Goal: Transaction & Acquisition: Purchase product/service

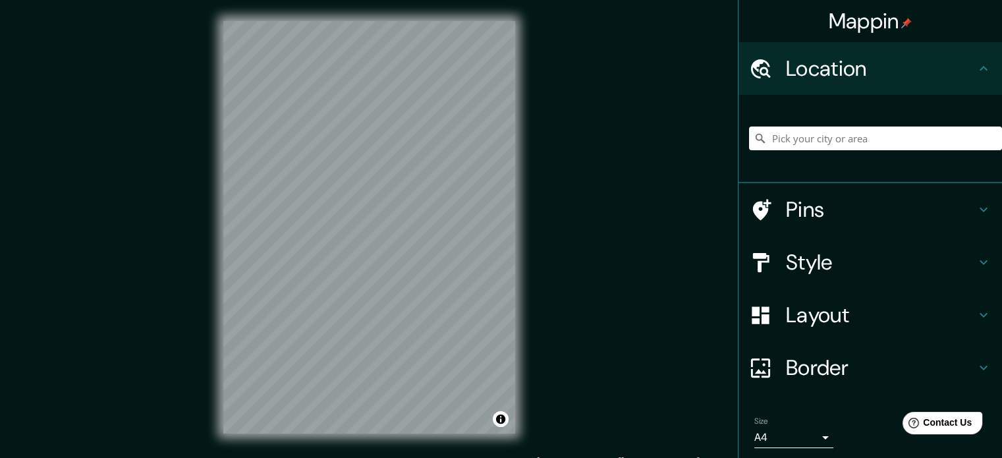
click at [516, 347] on div "© Mapbox © OpenStreetMap Improve this map" at bounding box center [369, 227] width 334 height 455
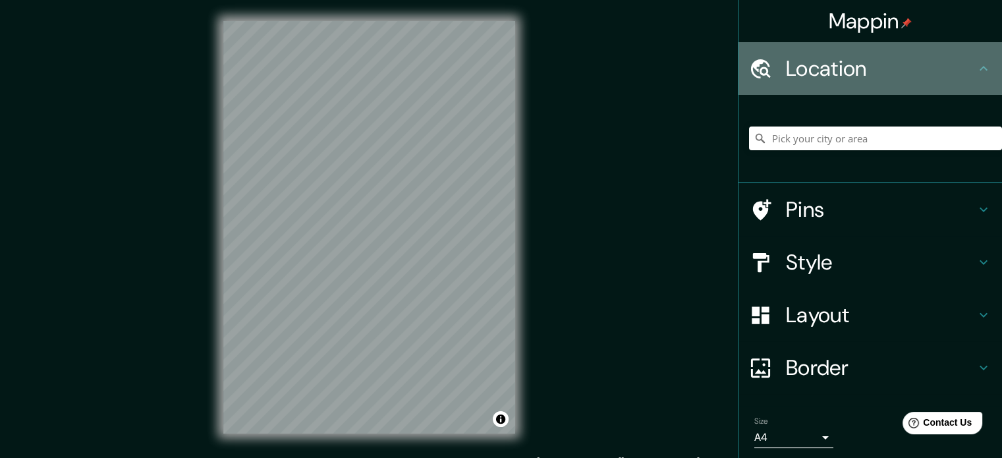
drag, startPoint x: 869, startPoint y: 60, endPoint x: 867, endPoint y: 70, distance: 10.7
click at [869, 61] on h4 "Location" at bounding box center [881, 68] width 190 height 26
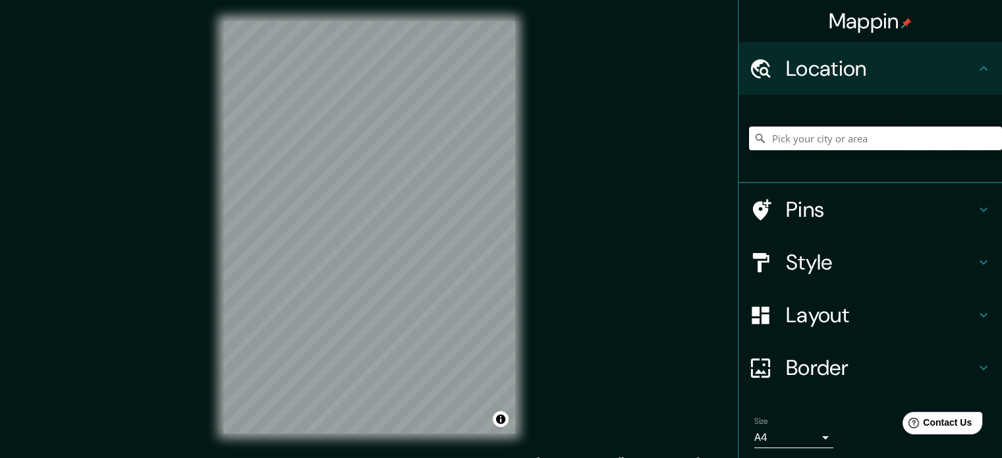
click at [803, 142] on input "Pick your city or area" at bounding box center [875, 138] width 253 height 24
click at [613, 306] on div "Mappin Location Pins Style Layout Border Choose a border. Hint : you can make l…" at bounding box center [501, 238] width 1002 height 476
click at [827, 136] on input "Pick your city or area" at bounding box center [875, 138] width 253 height 24
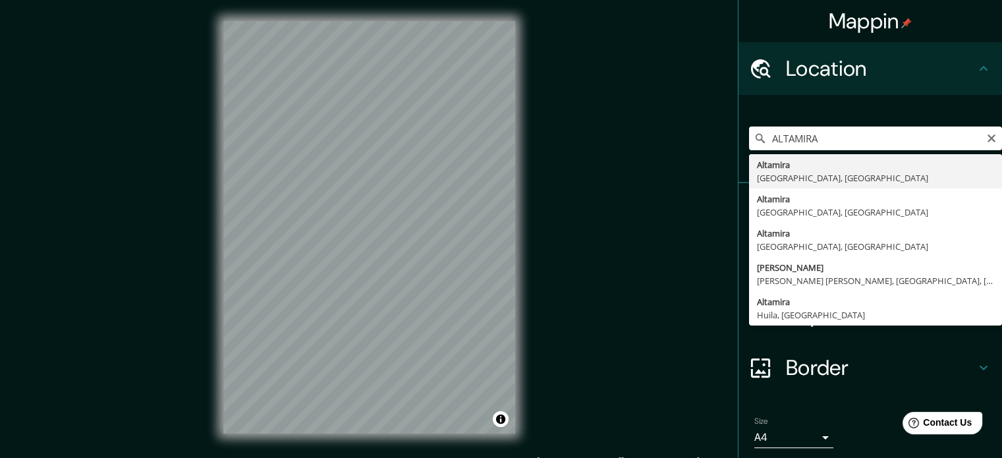
type input "[GEOGRAPHIC_DATA], [GEOGRAPHIC_DATA], [GEOGRAPHIC_DATA]"
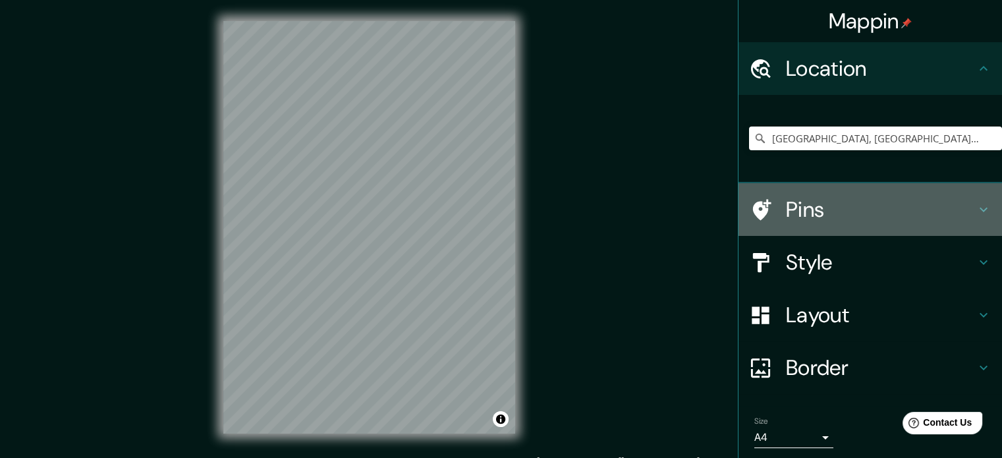
click at [834, 208] on h4 "Pins" at bounding box center [881, 209] width 190 height 26
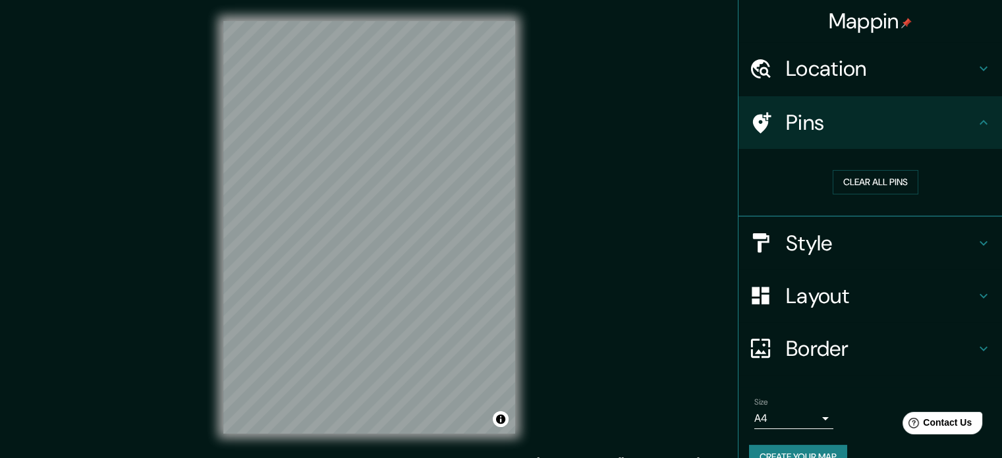
click at [802, 239] on h4 "Style" at bounding box center [881, 243] width 190 height 26
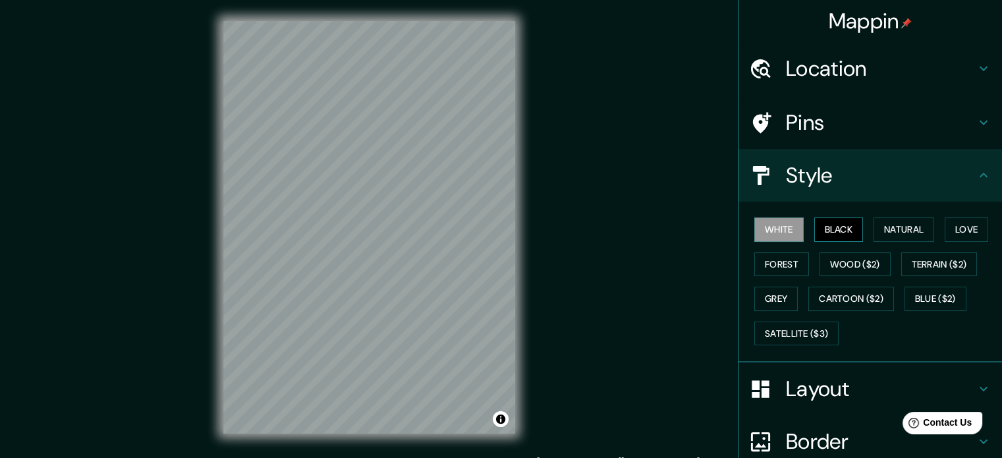
click at [814, 228] on button "Black" at bounding box center [838, 229] width 49 height 24
click at [901, 223] on button "Natural" at bounding box center [904, 229] width 61 height 24
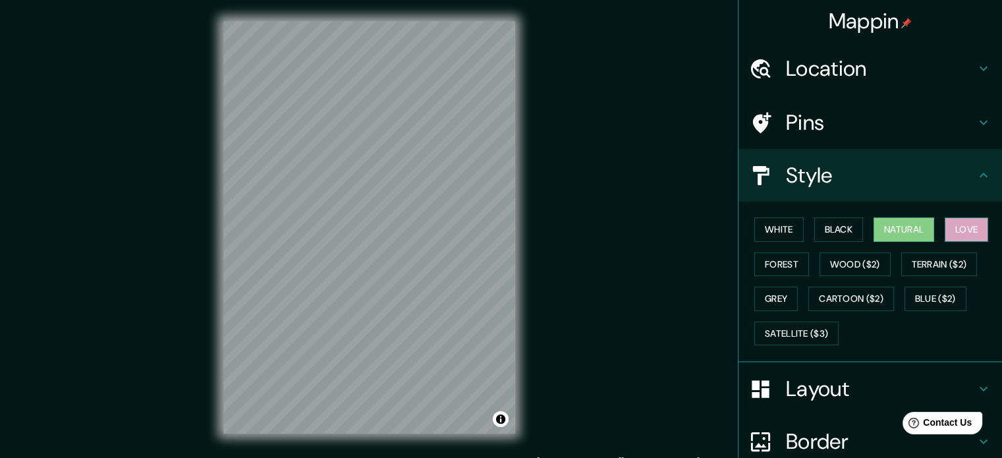
click at [958, 229] on button "Love" at bounding box center [966, 229] width 43 height 24
click at [761, 264] on button "Forest" at bounding box center [781, 264] width 55 height 24
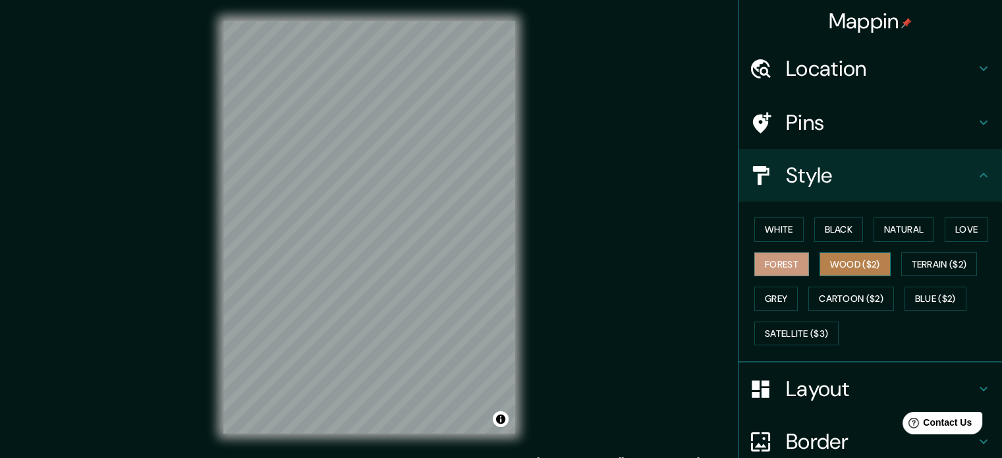
click at [872, 254] on button "Wood ($2)" at bounding box center [855, 264] width 71 height 24
click at [777, 293] on button "Grey" at bounding box center [775, 299] width 43 height 24
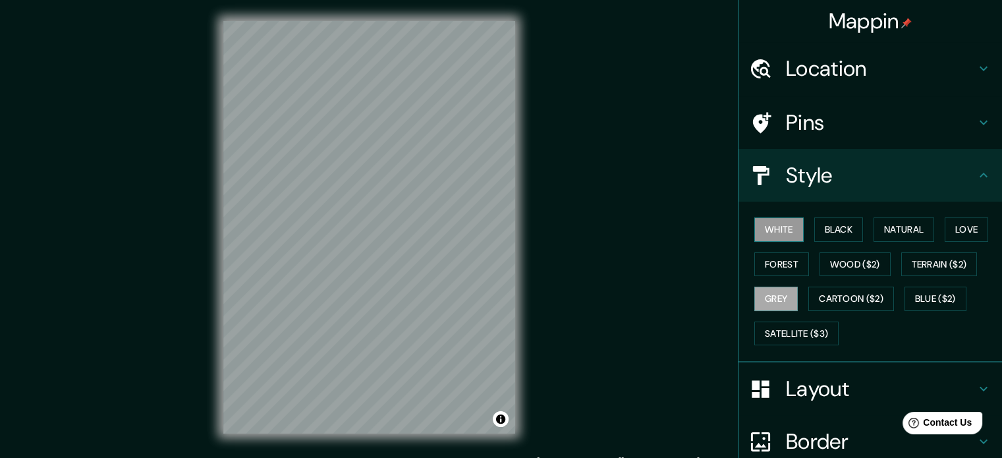
drag, startPoint x: 778, startPoint y: 221, endPoint x: 776, endPoint y: 227, distance: 6.9
click at [775, 225] on button "White" at bounding box center [778, 229] width 49 height 24
click at [777, 325] on button "Satellite ($3)" at bounding box center [796, 333] width 84 height 24
click at [762, 234] on button "White" at bounding box center [778, 229] width 49 height 24
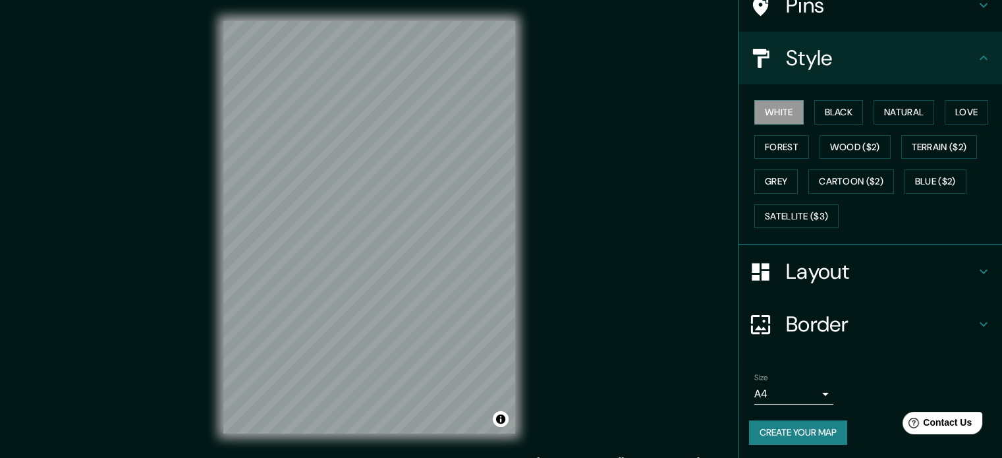
click at [834, 268] on h4 "Layout" at bounding box center [881, 271] width 190 height 26
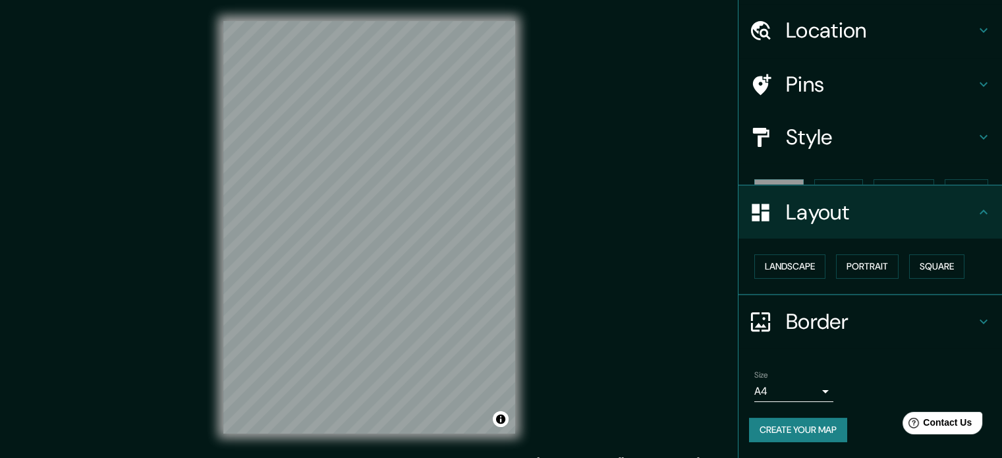
scroll to position [14, 0]
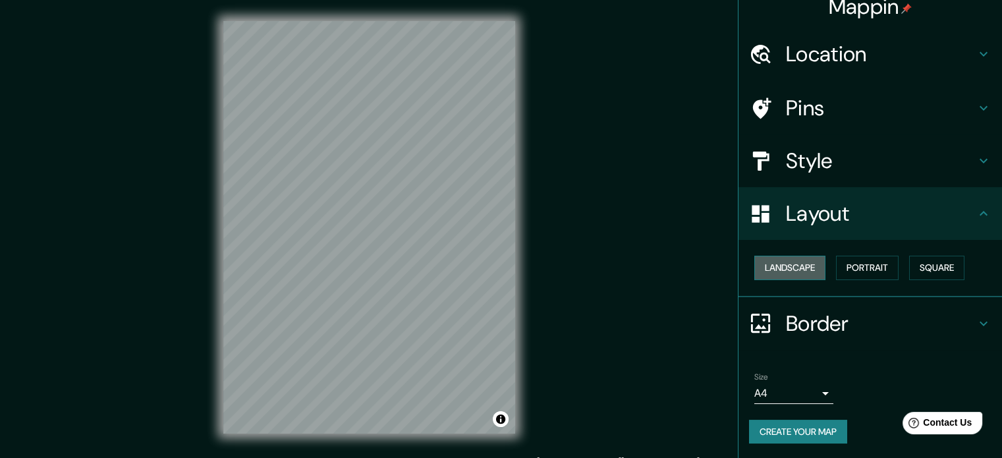
click at [779, 258] on button "Landscape" at bounding box center [789, 268] width 71 height 24
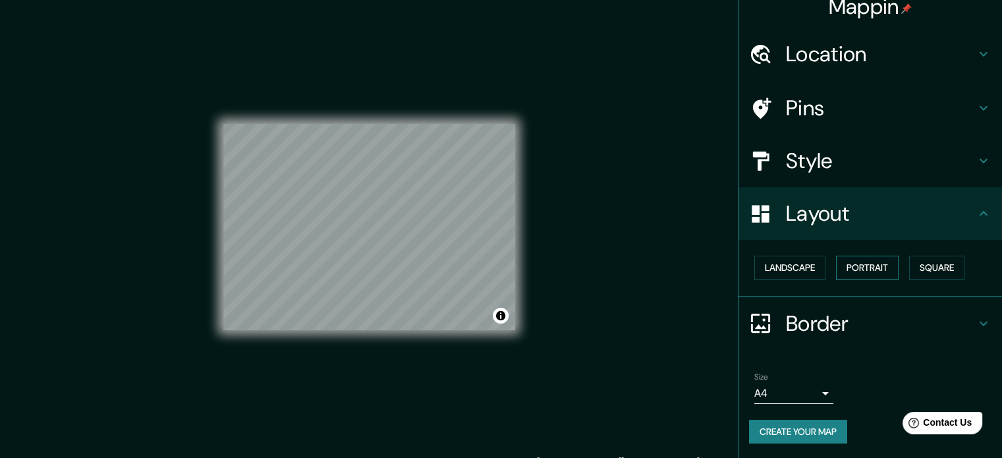
click at [843, 265] on button "Portrait" at bounding box center [867, 268] width 63 height 24
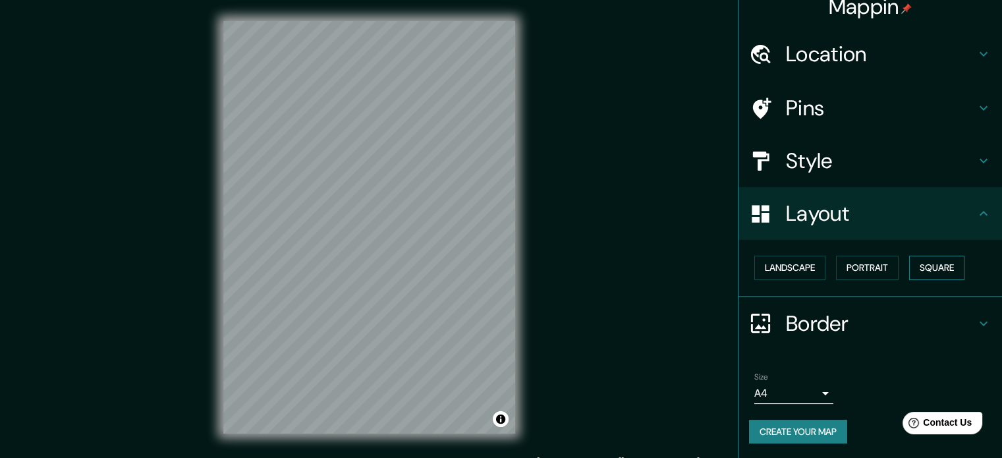
click at [931, 266] on button "Square" at bounding box center [936, 268] width 55 height 24
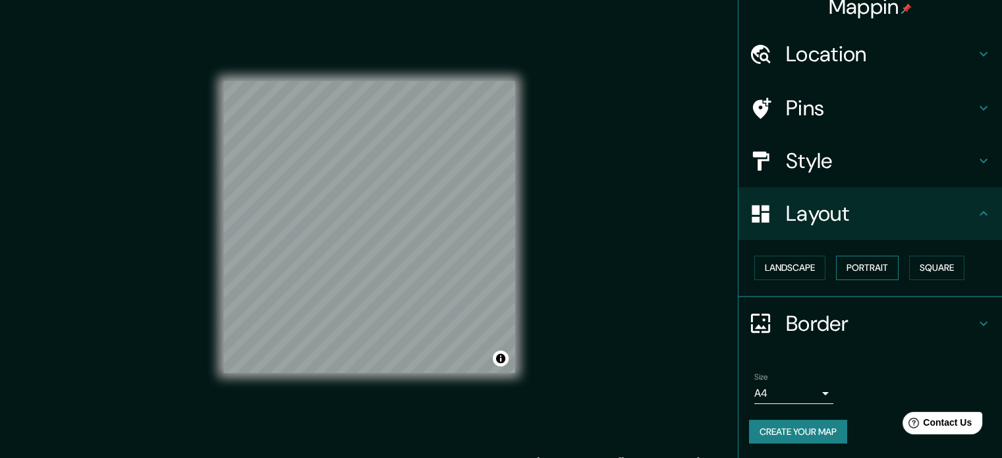
click at [865, 266] on button "Portrait" at bounding box center [867, 268] width 63 height 24
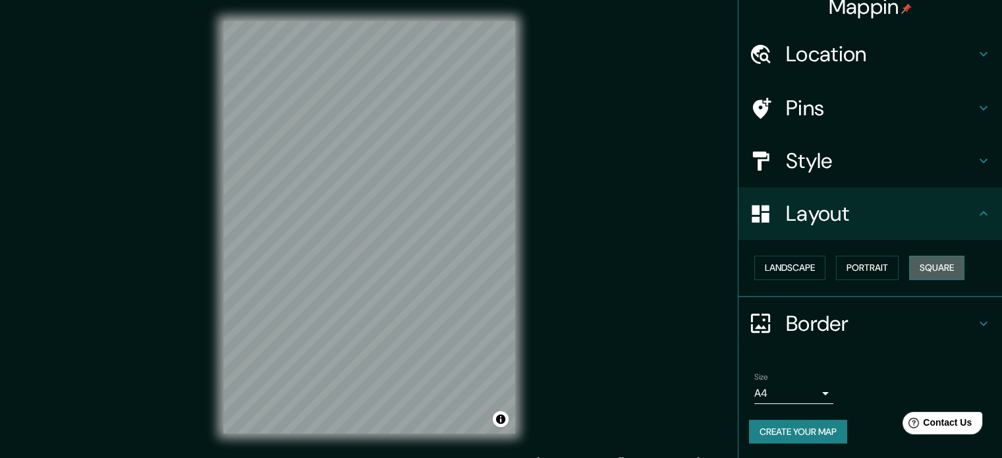
click at [928, 267] on button "Square" at bounding box center [936, 268] width 55 height 24
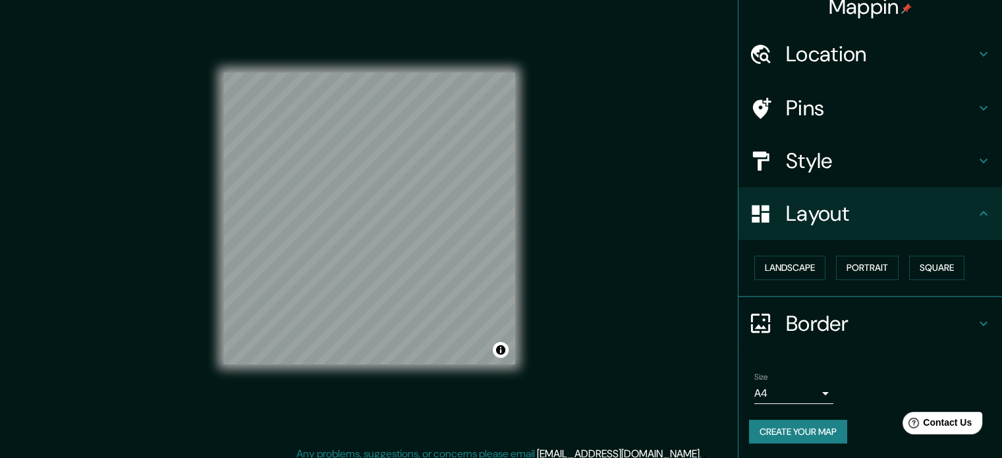
scroll to position [17, 0]
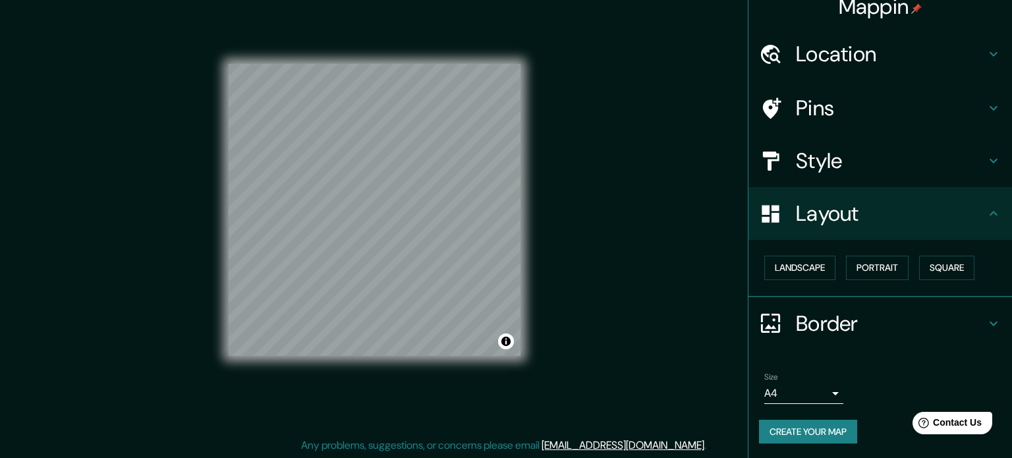
click at [769, 389] on body "Mappin Location [GEOGRAPHIC_DATA], [GEOGRAPHIC_DATA], [GEOGRAPHIC_DATA] Pins St…" at bounding box center [506, 212] width 1012 height 458
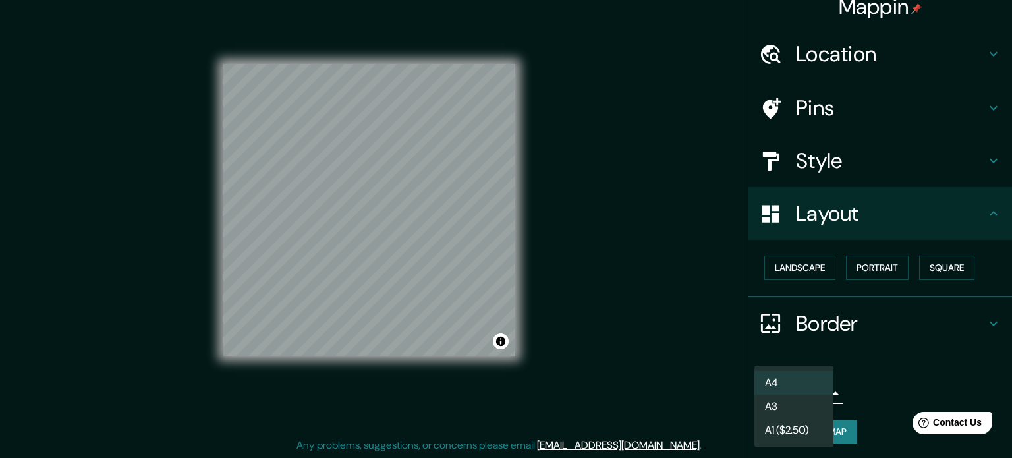
click at [679, 376] on div at bounding box center [506, 229] width 1012 height 458
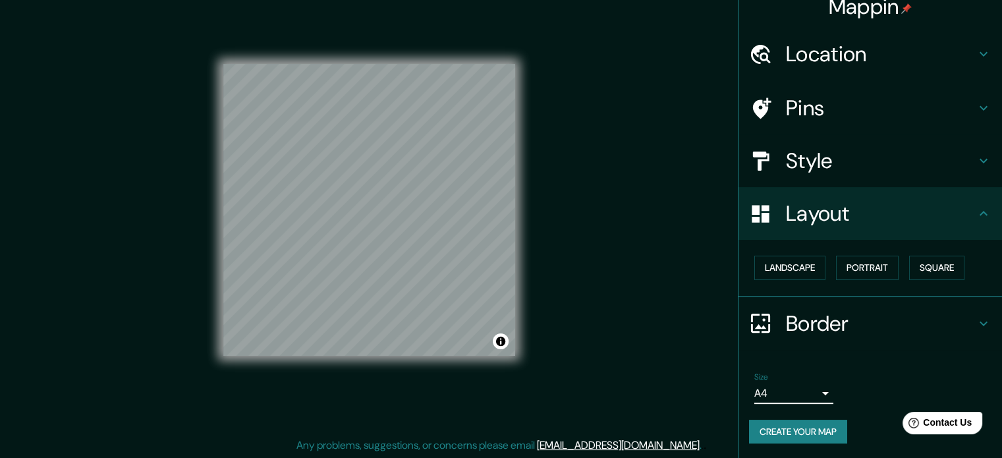
click at [764, 424] on button "Create your map" at bounding box center [798, 432] width 98 height 24
click at [853, 321] on h4 "Border" at bounding box center [881, 323] width 190 height 26
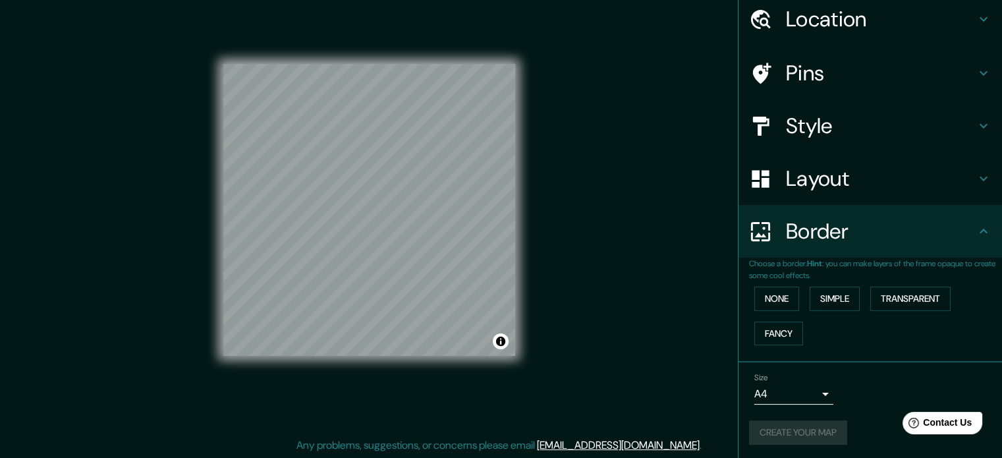
scroll to position [50, 0]
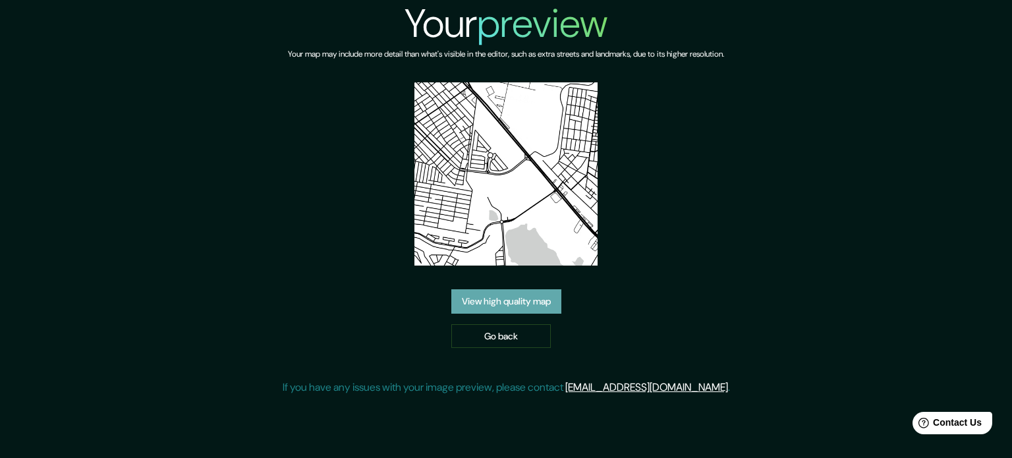
click at [527, 306] on link "View high quality map" at bounding box center [506, 301] width 110 height 24
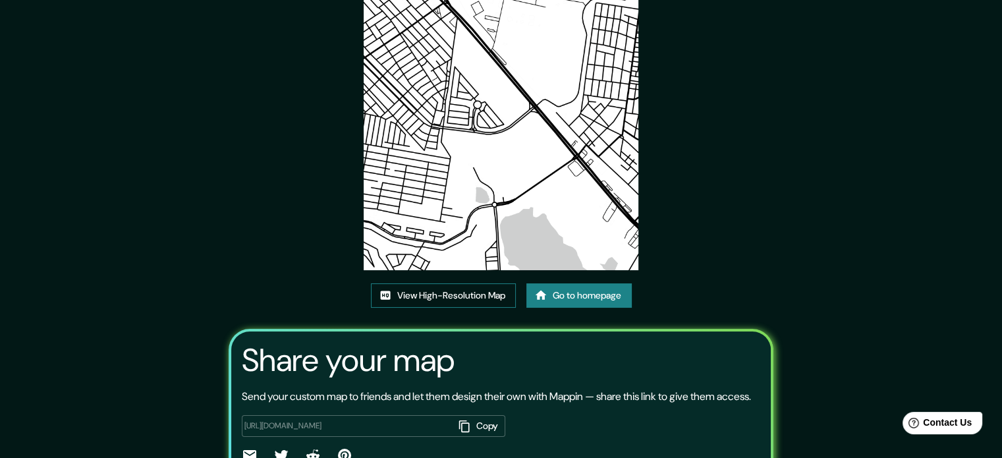
scroll to position [66, 0]
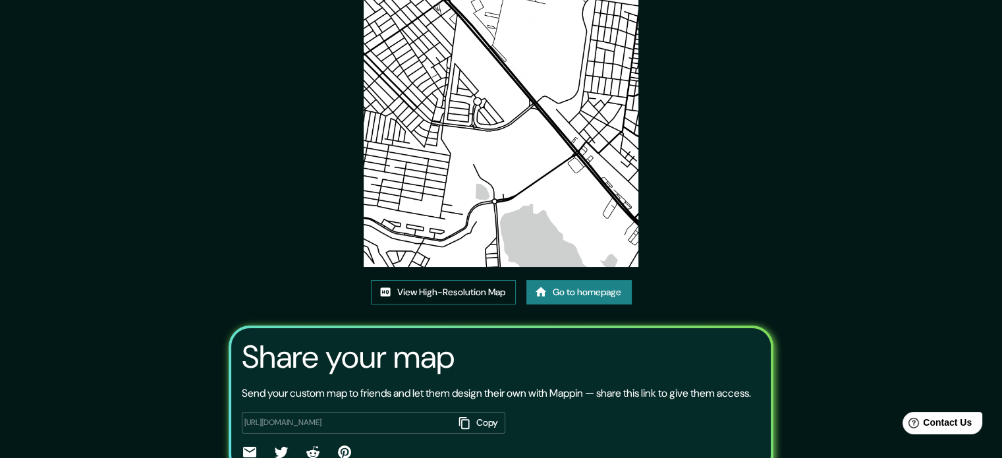
click at [479, 296] on link "View High-Resolution Map" at bounding box center [443, 292] width 145 height 24
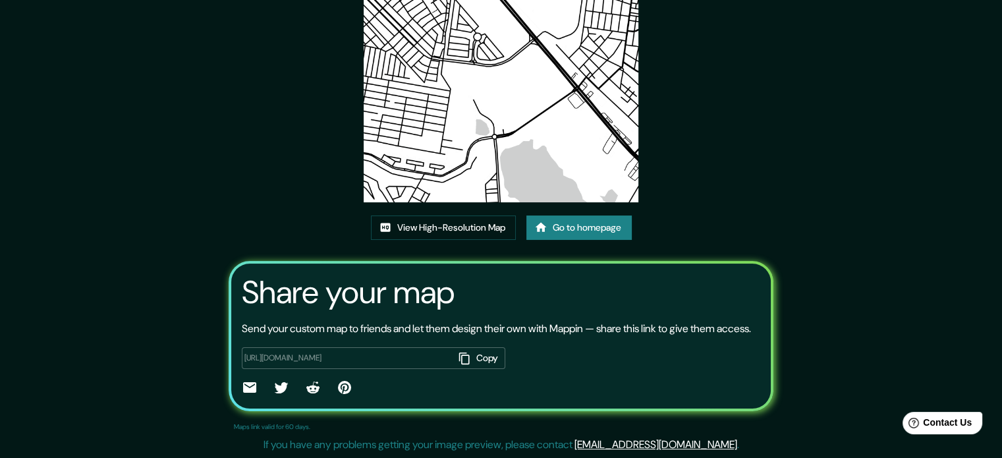
scroll to position [0, 0]
